Goal: Complete application form

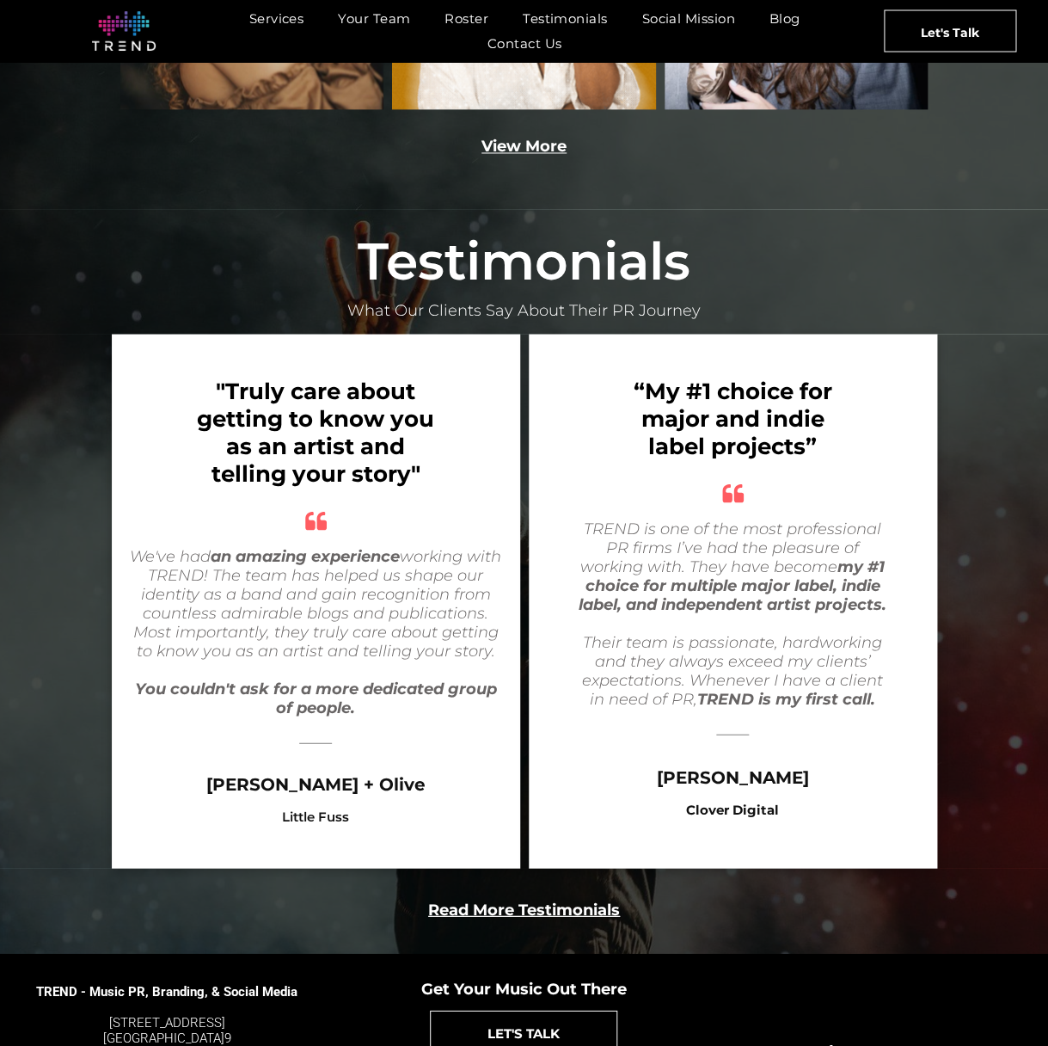
scroll to position [3000, 0]
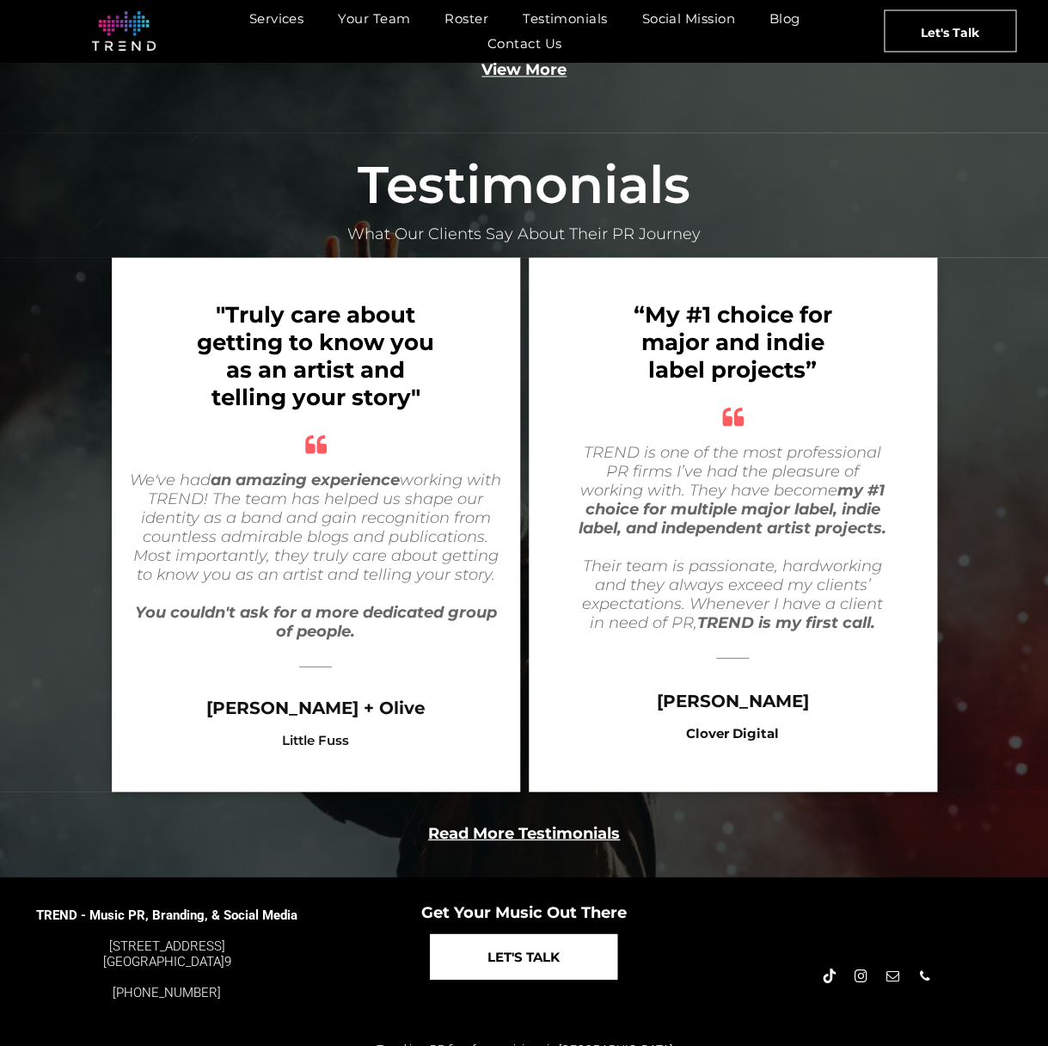
click at [504, 934] on span "LET'S TALK" at bounding box center [524, 956] width 72 height 44
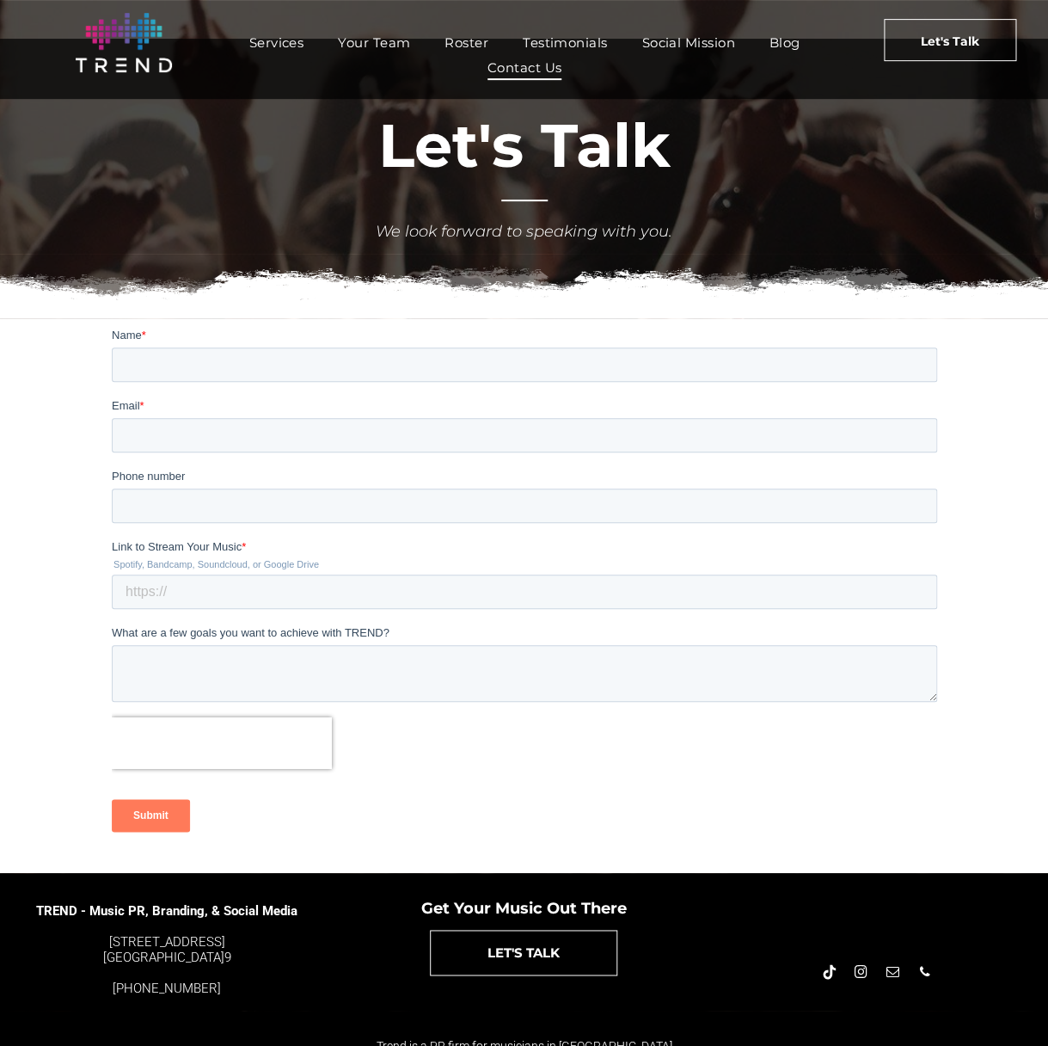
scroll to position [64, 0]
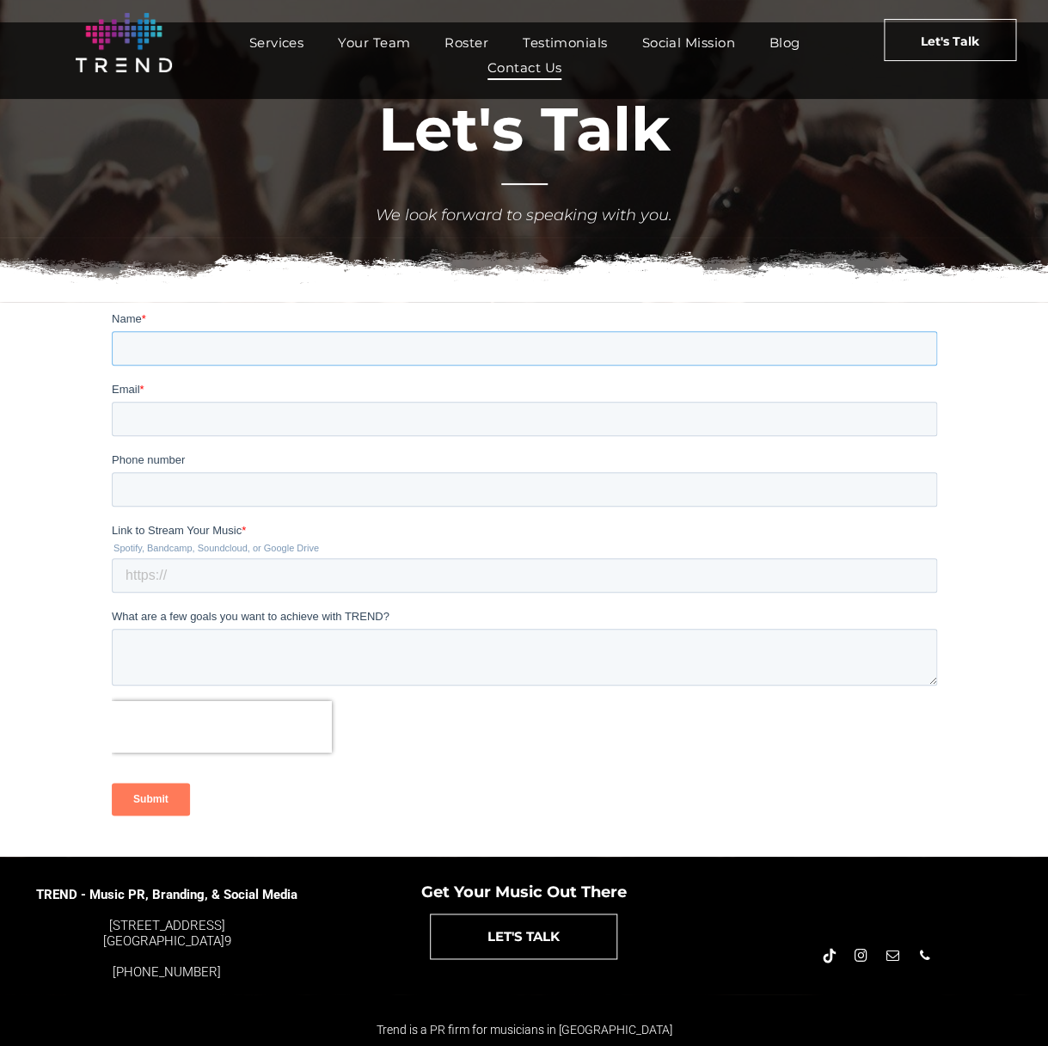
click at [187, 343] on input "Name *" at bounding box center [524, 348] width 826 height 34
type input "[PERSON_NAME]"
type input "[EMAIL_ADDRESS][DOMAIN_NAME]"
type input "8186366813"
paste input "[URL][DOMAIN_NAME]"
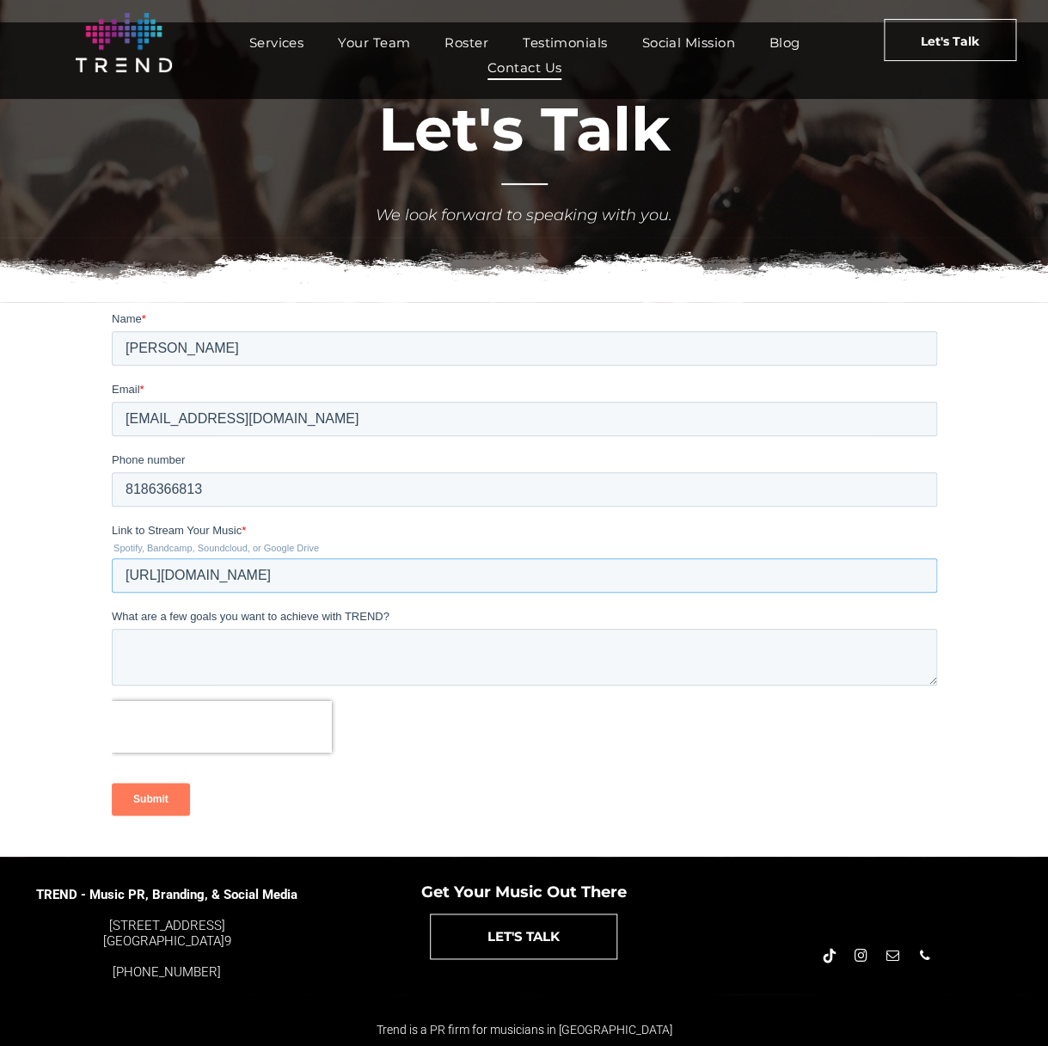
type input "[URL][DOMAIN_NAME]"
drag, startPoint x: 158, startPoint y: 649, endPoint x: 166, endPoint y: 644, distance: 9.3
click at [158, 649] on textarea "What are a few goals you want to achieve with TREND?" at bounding box center [524, 657] width 826 height 57
type textarea "Editorial PR for upcoming releases"
click at [163, 800] on input "Submit" at bounding box center [150, 799] width 78 height 33
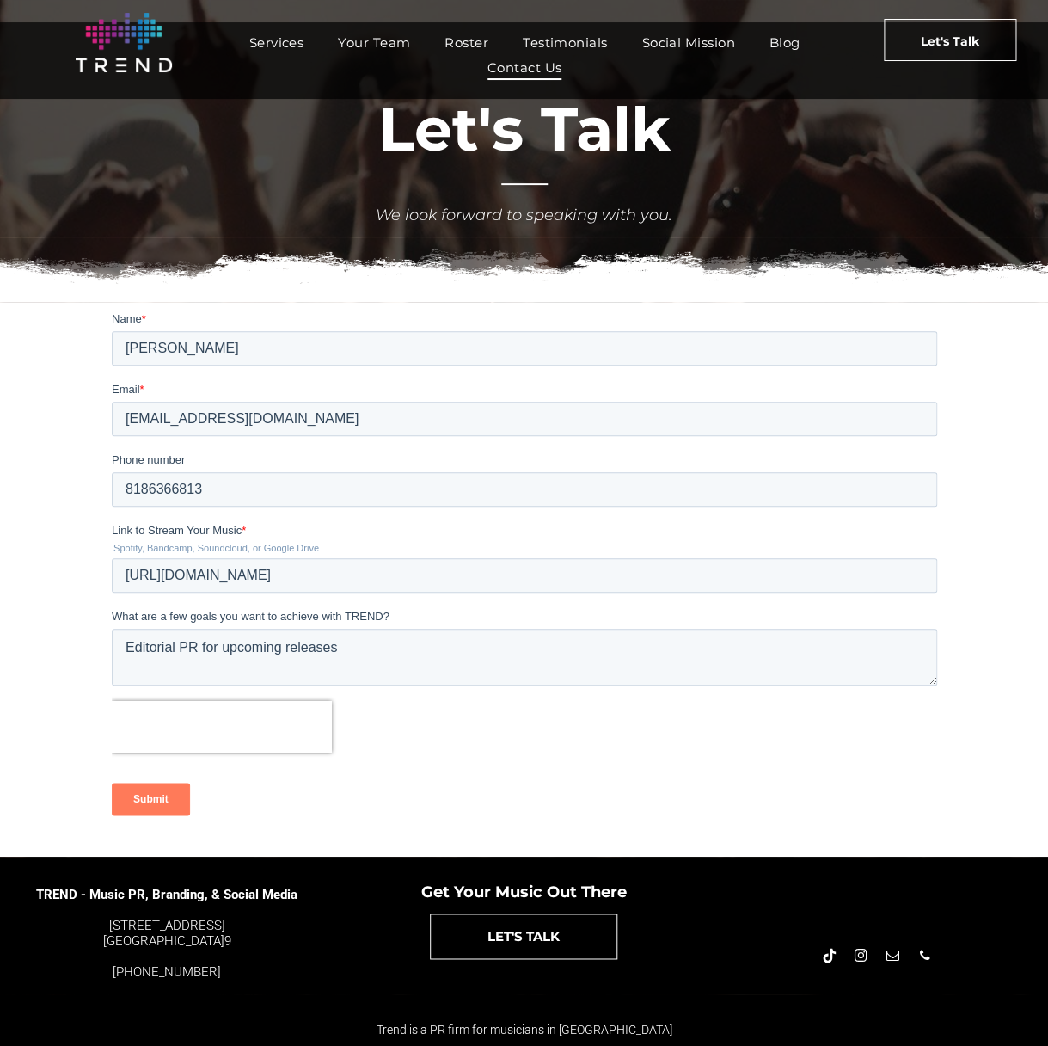
scroll to position [0, 0]
